Goal: Transaction & Acquisition: Purchase product/service

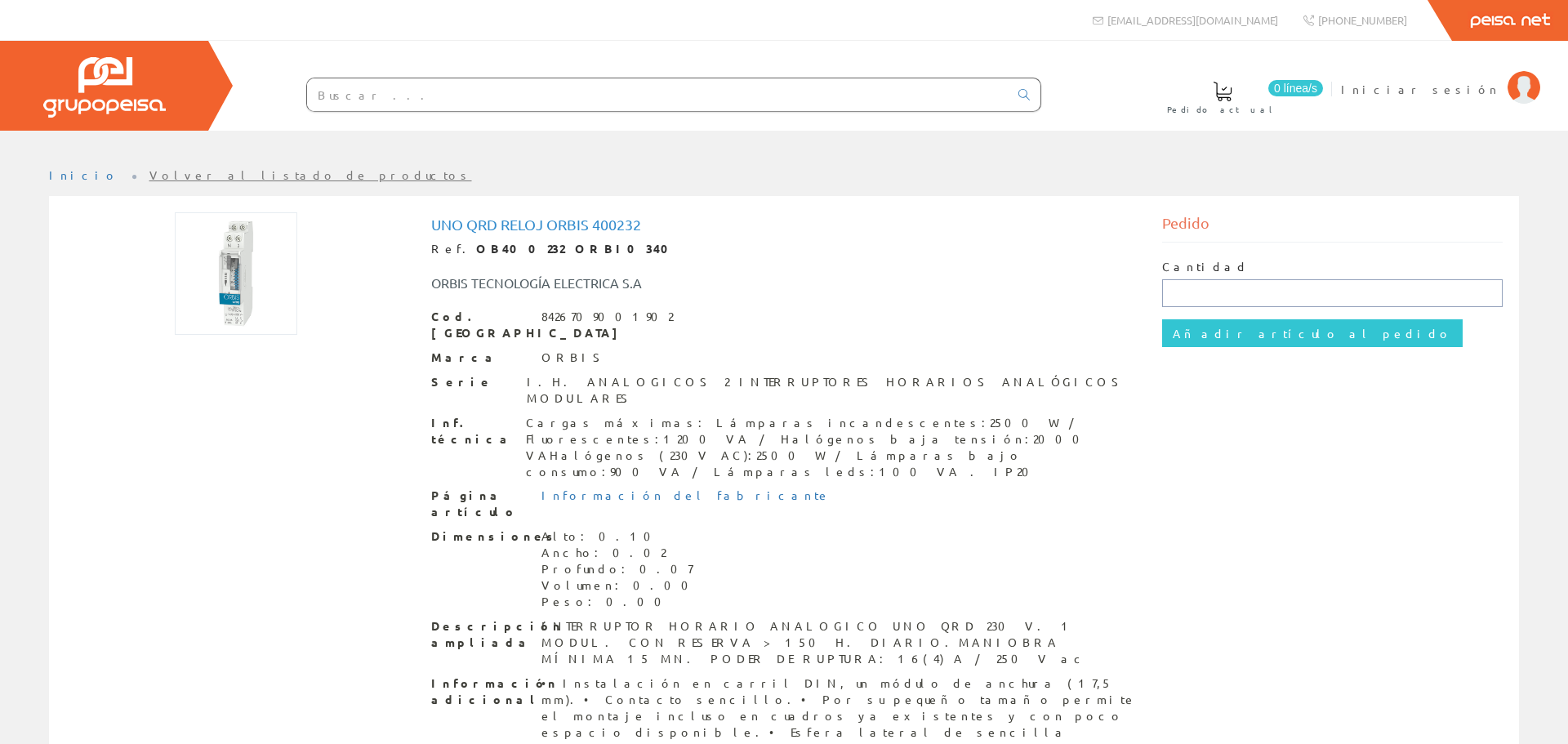
click at [1203, 300] on input "text" at bounding box center [1332, 293] width 341 height 28
type input "1"
click at [1213, 332] on input "Añadir artículo al pedido" at bounding box center [1312, 333] width 300 height 28
click at [442, 114] on div at bounding box center [641, 95] width 800 height 56
click at [445, 100] on input "text" at bounding box center [657, 95] width 701 height 33
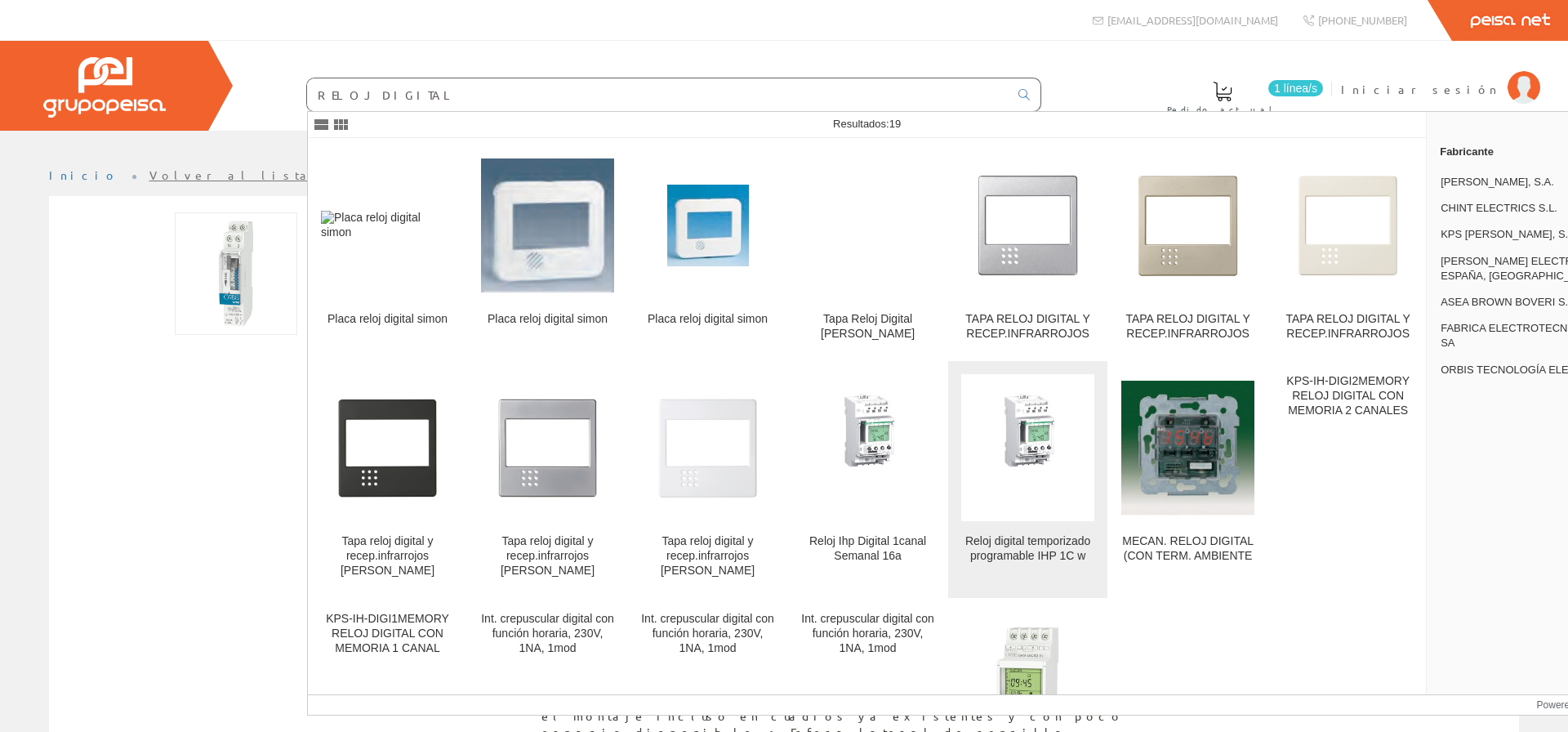
type input "RELOJ DIGITAL"
click at [1055, 468] on img at bounding box center [1027, 447] width 133 height 122
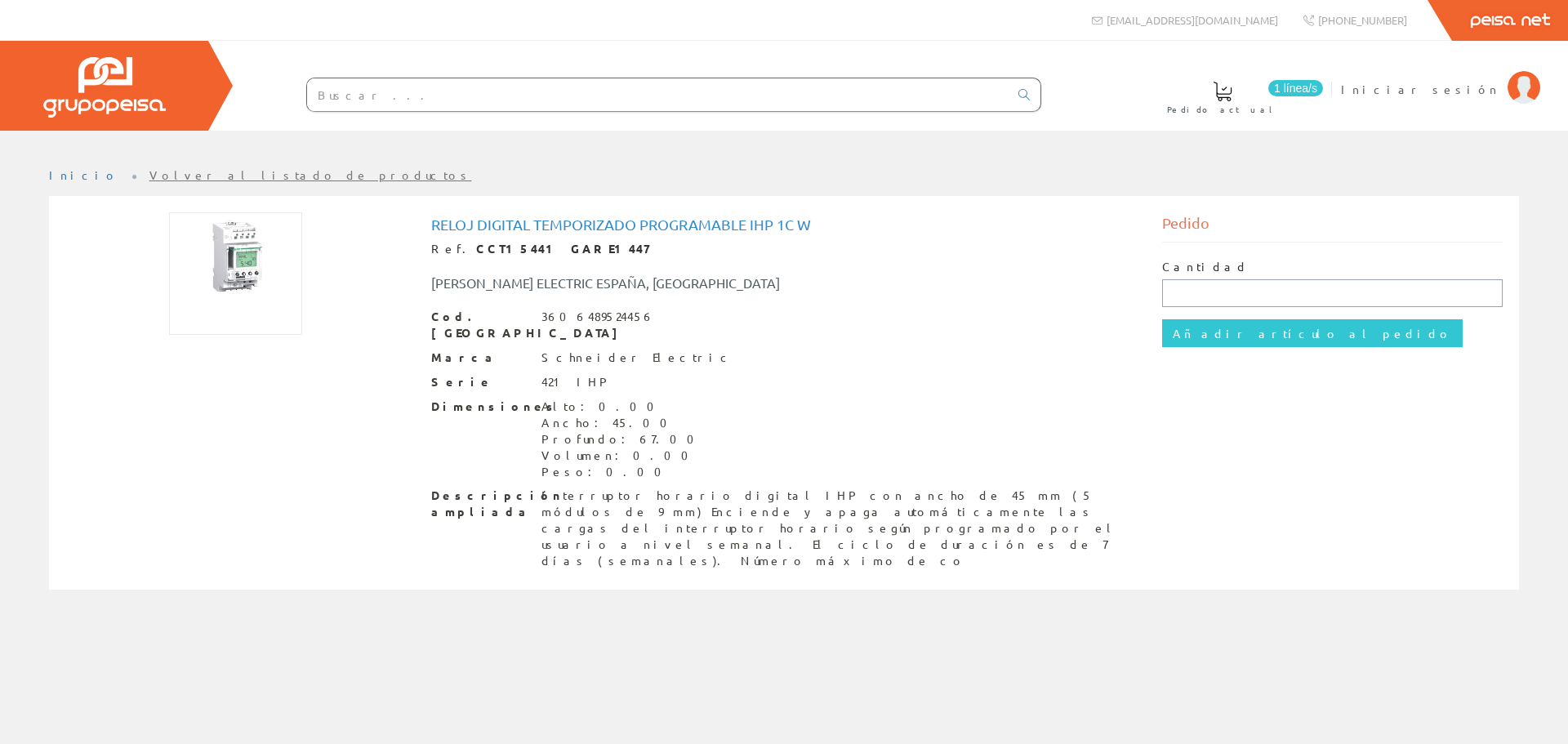
click at [1236, 293] on input "text" at bounding box center [1332, 293] width 341 height 28
type input "1"
click at [1230, 329] on input "Añadir artículo al pedido" at bounding box center [1312, 333] width 300 height 28
